Goal: Use online tool/utility

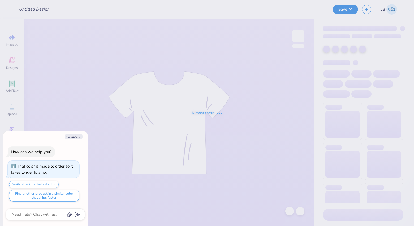
type input "sweats"
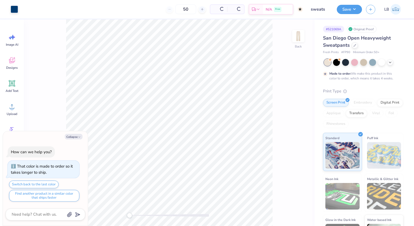
type textarea "x"
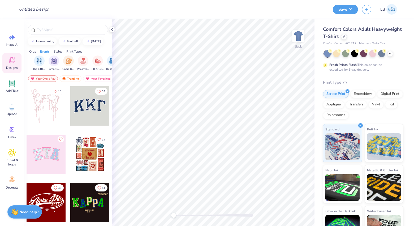
scroll to position [0, 55]
click at [74, 62] on img "filter for Game Day" at bounding box center [74, 60] width 6 height 6
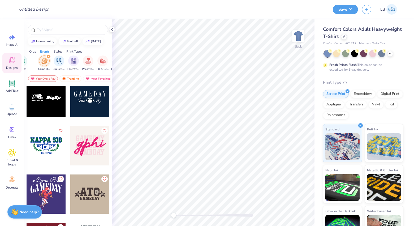
scroll to position [1819, 0]
